Goal: Check status: Check status

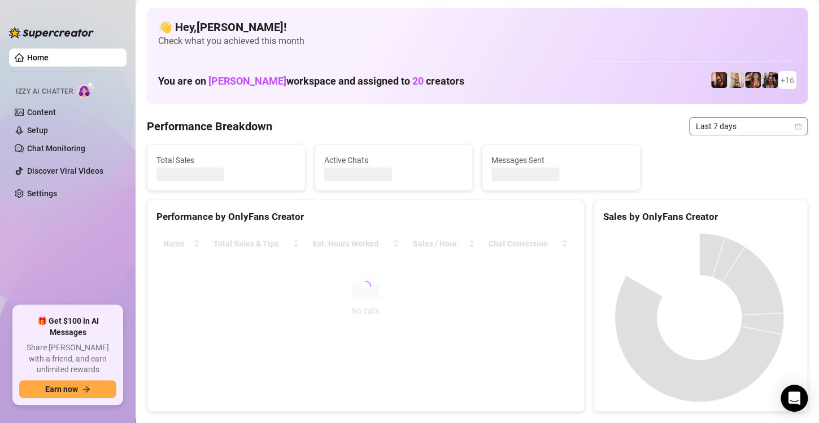
click at [794, 126] on icon "calendar" at bounding box center [797, 126] width 7 height 7
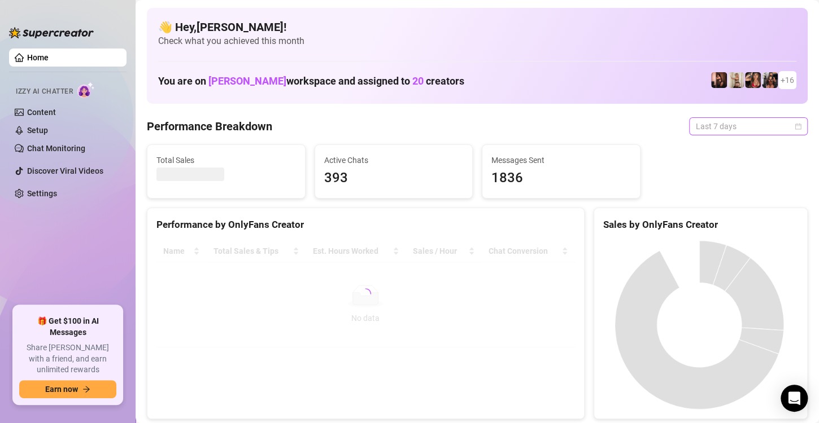
click at [794, 126] on icon "calendar" at bounding box center [797, 126] width 7 height 7
click at [794, 125] on icon "calendar" at bounding box center [797, 126] width 7 height 7
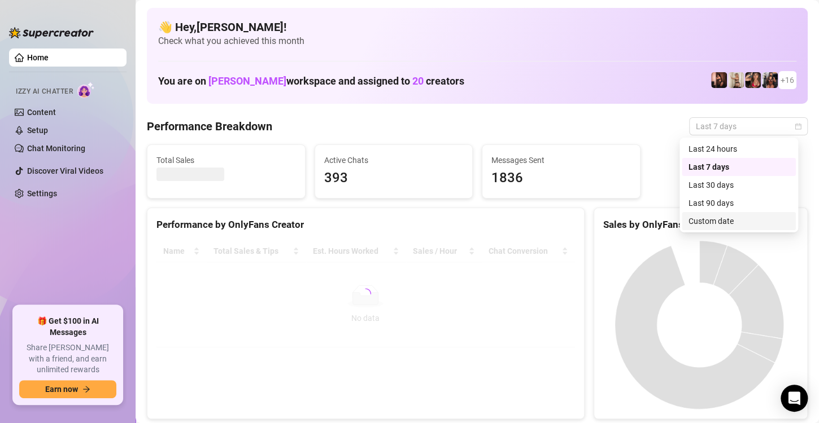
click at [721, 218] on div "Custom date" at bounding box center [738, 221] width 101 height 12
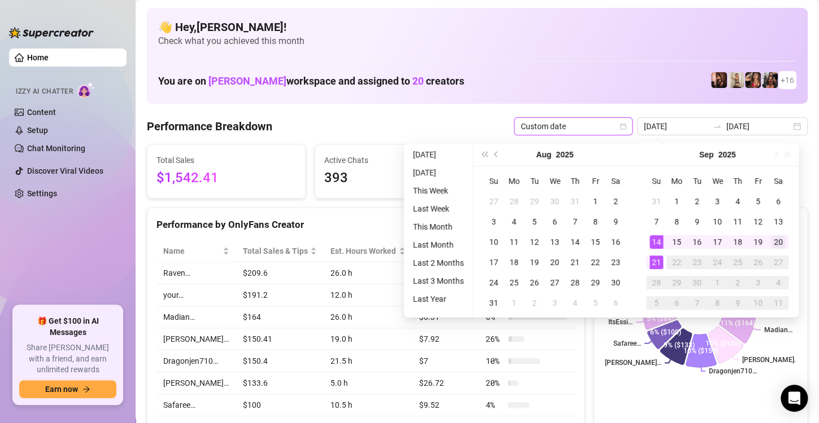
click at [779, 240] on div "20" at bounding box center [778, 242] width 14 height 14
type input "[DATE]"
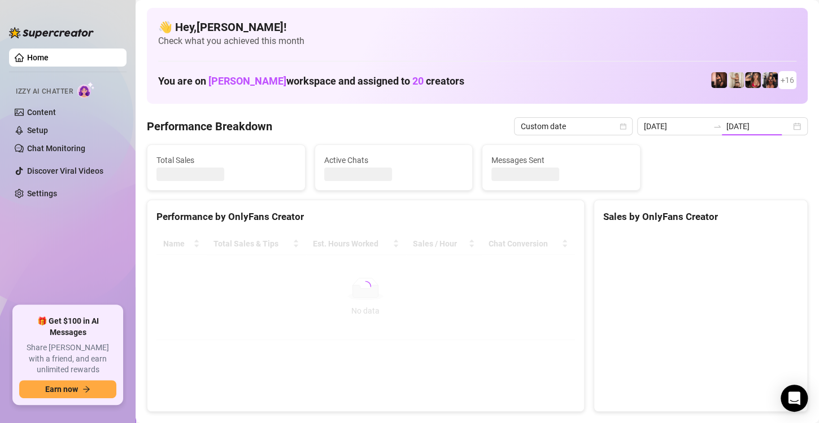
type input "[DATE]"
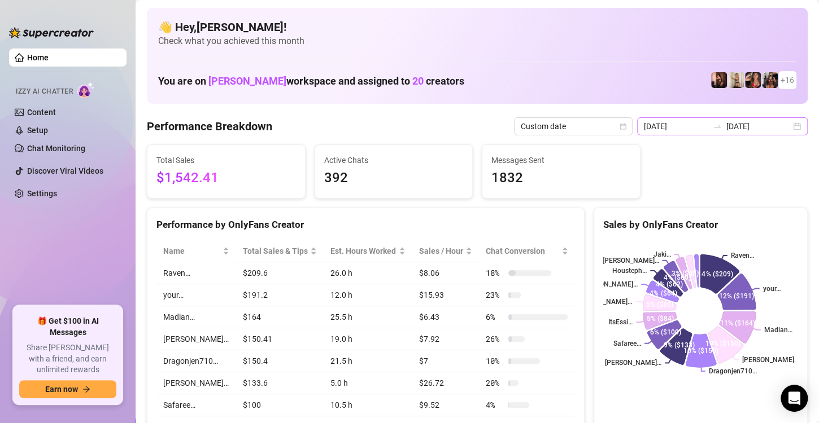
click at [792, 125] on div "[DATE] [DATE]" at bounding box center [722, 126] width 171 height 18
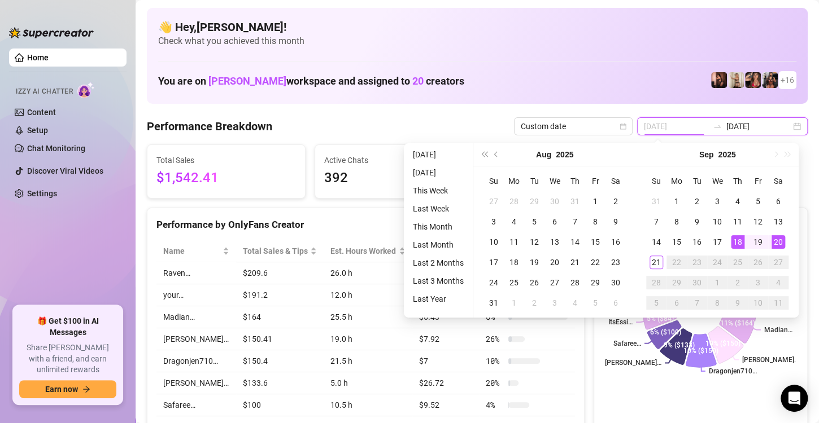
type input "[DATE]"
click at [779, 242] on div "20" at bounding box center [778, 242] width 14 height 14
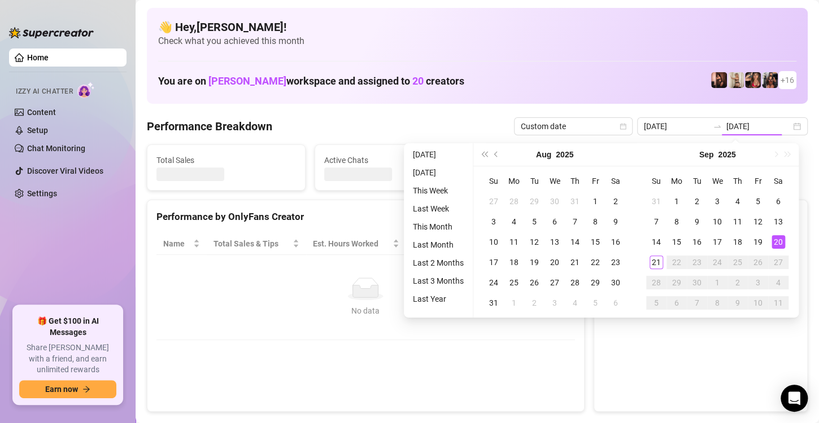
type input "[DATE]"
